Goal: Task Accomplishment & Management: Use online tool/utility

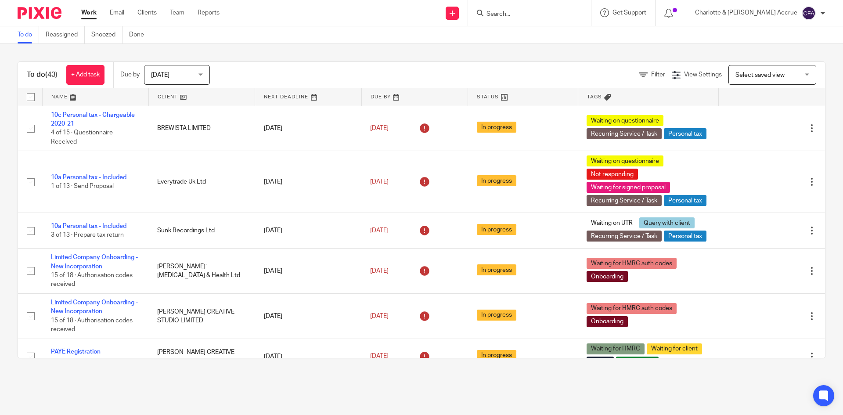
drag, startPoint x: 190, startPoint y: 72, endPoint x: 183, endPoint y: 90, distance: 18.5
click at [190, 72] on span "[DATE]" at bounding box center [174, 74] width 47 height 18
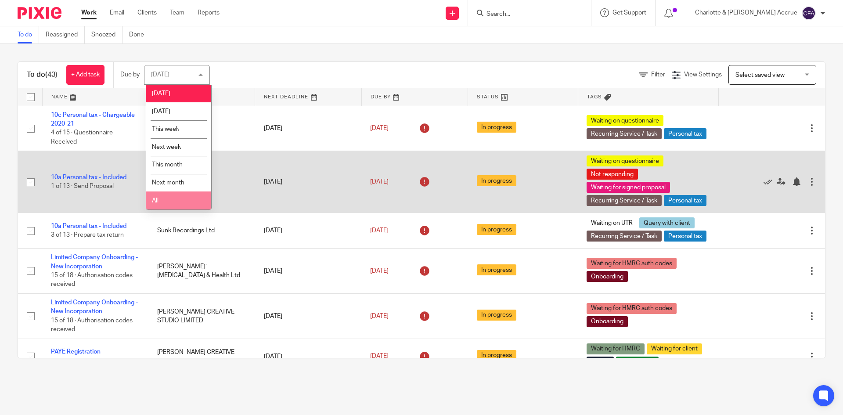
click at [182, 208] on li "All" at bounding box center [178, 200] width 65 height 18
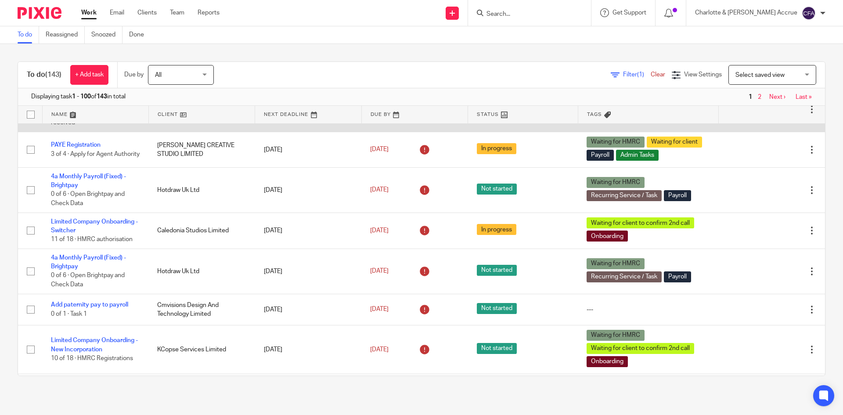
scroll to position [263, 0]
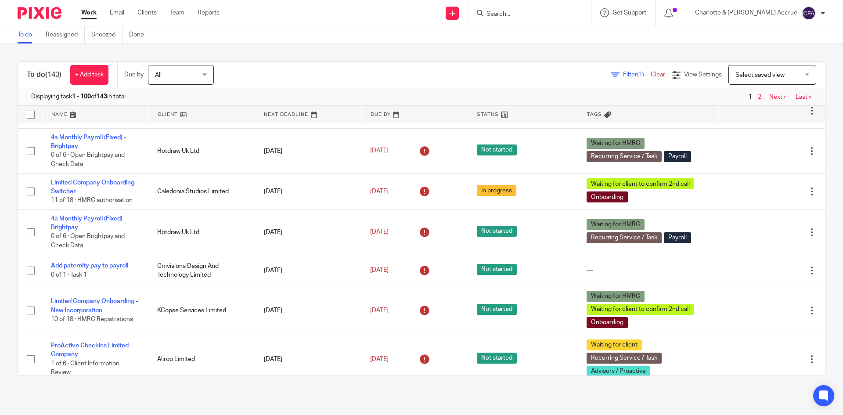
click at [611, 72] on icon at bounding box center [615, 75] width 9 height 9
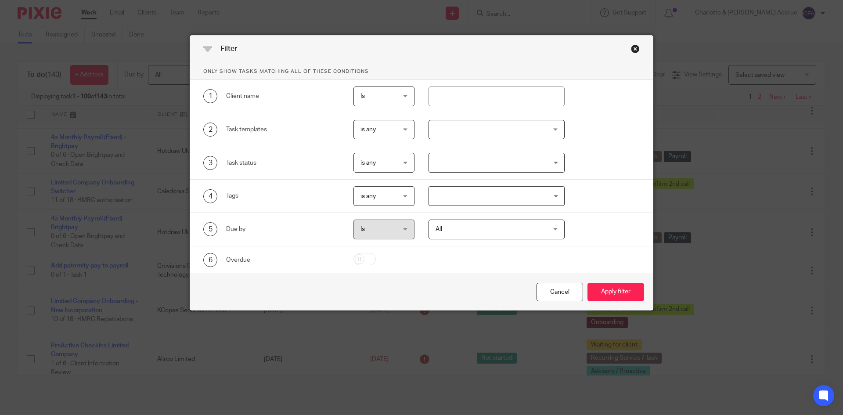
click at [456, 179] on div "3 Task status is any is any is any is none is_any Loading..." at bounding box center [421, 162] width 463 height 33
click at [463, 191] on input "Search for option" at bounding box center [495, 195] width 130 height 15
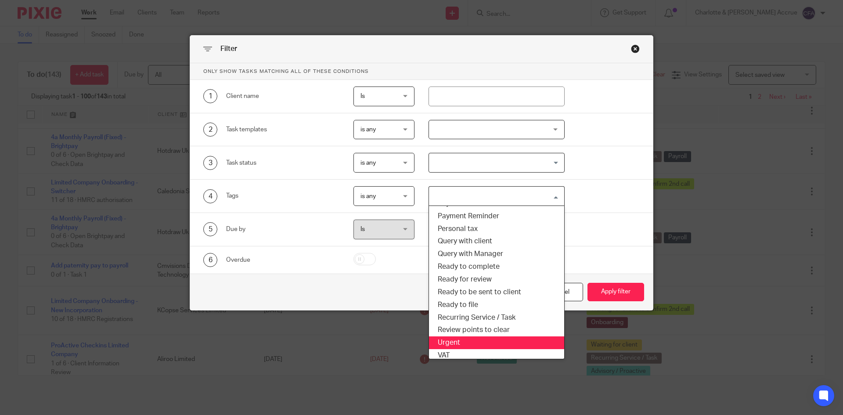
scroll to position [178, 0]
click at [472, 350] on li "VAT" at bounding box center [497, 353] width 136 height 13
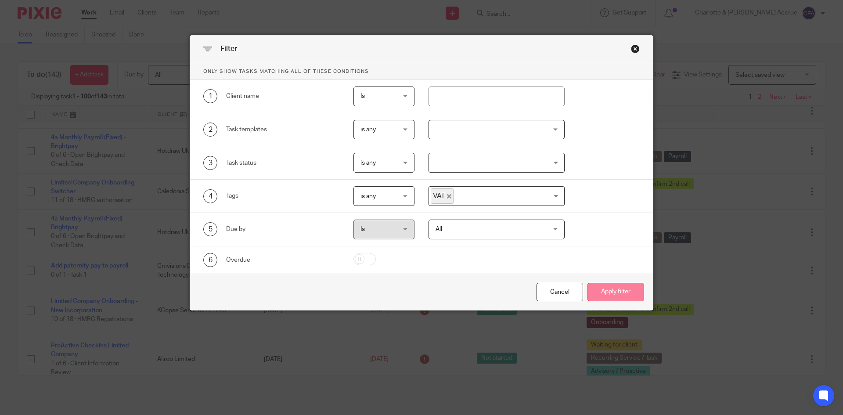
click at [626, 295] on button "Apply filter" at bounding box center [615, 292] width 57 height 19
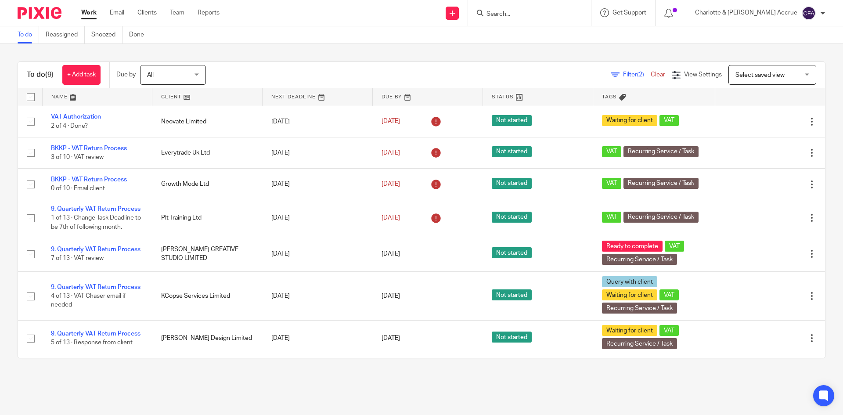
click at [623, 73] on span "Filter (2)" at bounding box center [637, 75] width 28 height 6
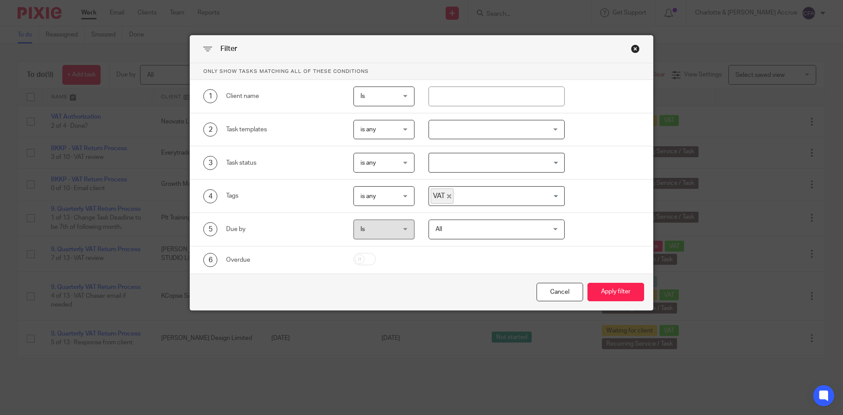
click at [447, 195] on icon "Deselect VAT" at bounding box center [449, 196] width 4 height 4
click at [597, 291] on button "Apply filter" at bounding box center [615, 292] width 57 height 19
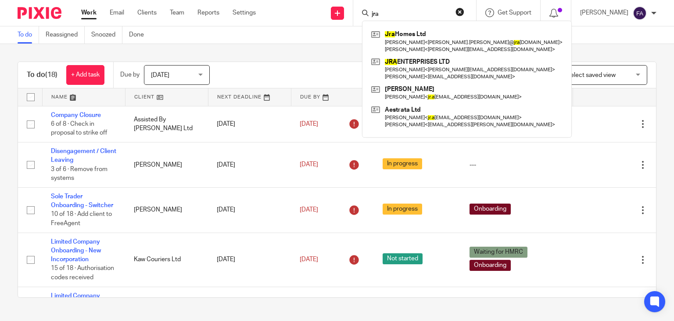
drag, startPoint x: 351, startPoint y: 47, endPoint x: 382, endPoint y: 32, distance: 33.6
click at [351, 47] on div "To do (18) + Add task Due by [DATE] [DATE] [DATE] [DATE] This week Next week Th…" at bounding box center [337, 179] width 674 height 271
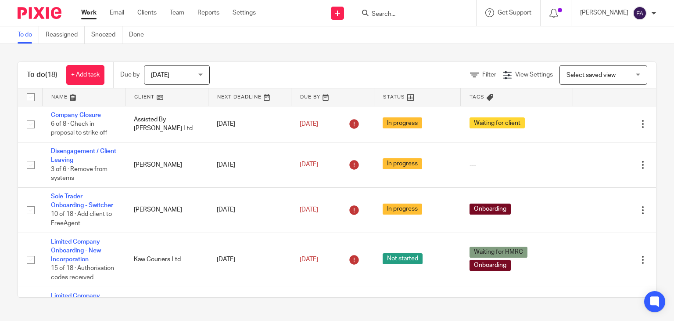
click at [403, 9] on form at bounding box center [418, 12] width 94 height 11
click at [404, 14] on input "Search" at bounding box center [410, 15] width 79 height 8
click at [427, 15] on input "Search" at bounding box center [410, 15] width 79 height 8
